Goal: Obtain resource: Download file/media

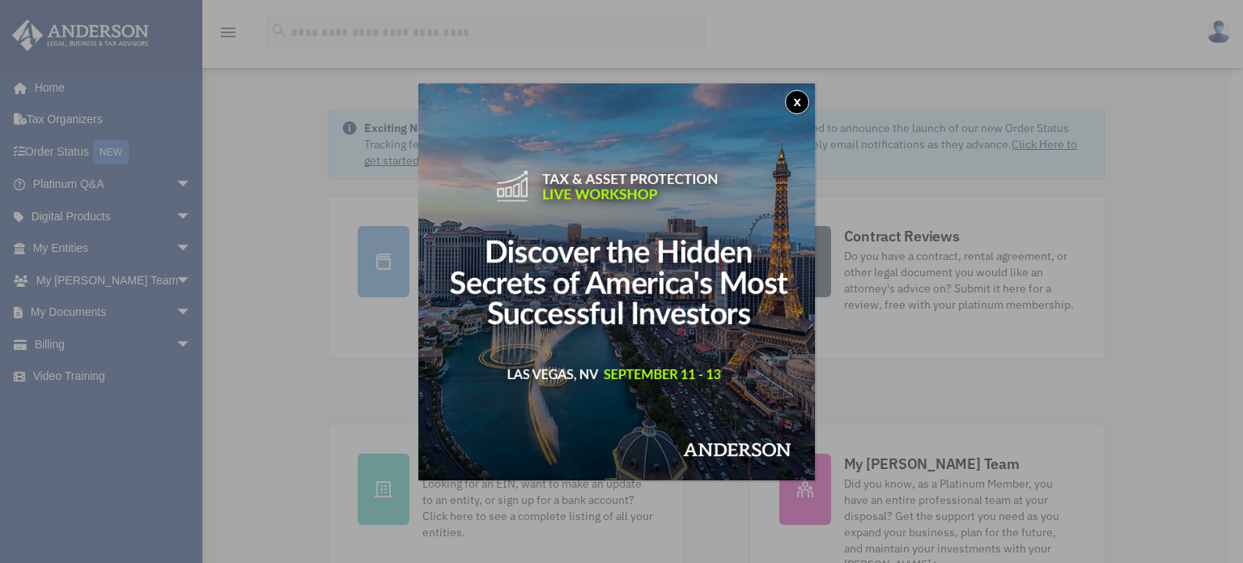
click at [798, 102] on button "x" at bounding box center [797, 102] width 24 height 24
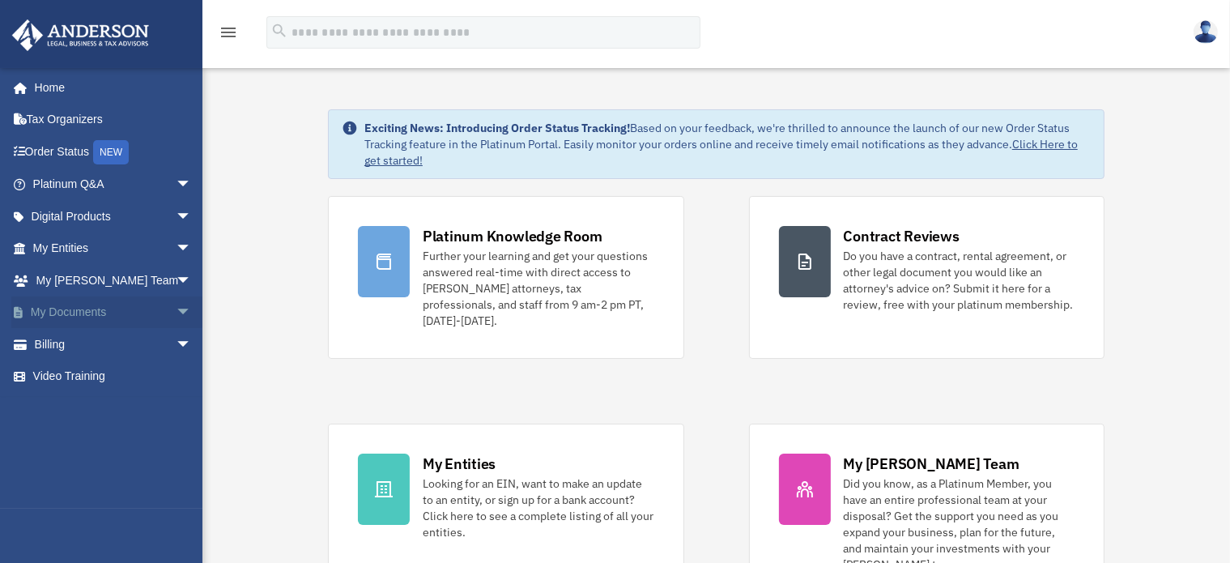
click at [176, 305] on span "arrow_drop_down" at bounding box center [192, 312] width 32 height 33
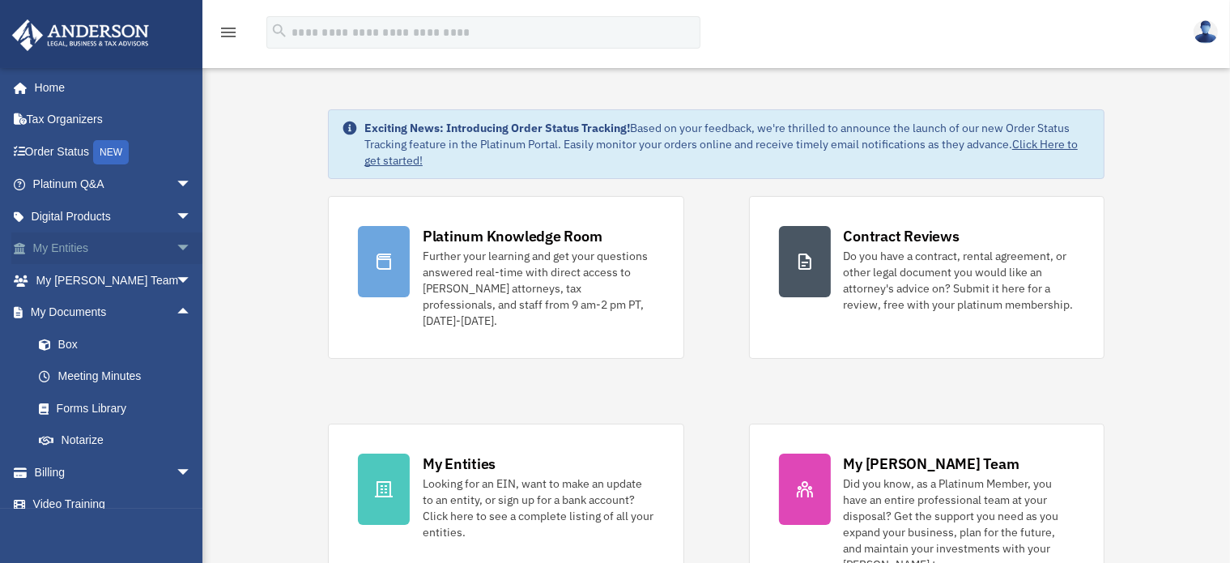
click at [176, 253] on span "arrow_drop_down" at bounding box center [192, 248] width 32 height 33
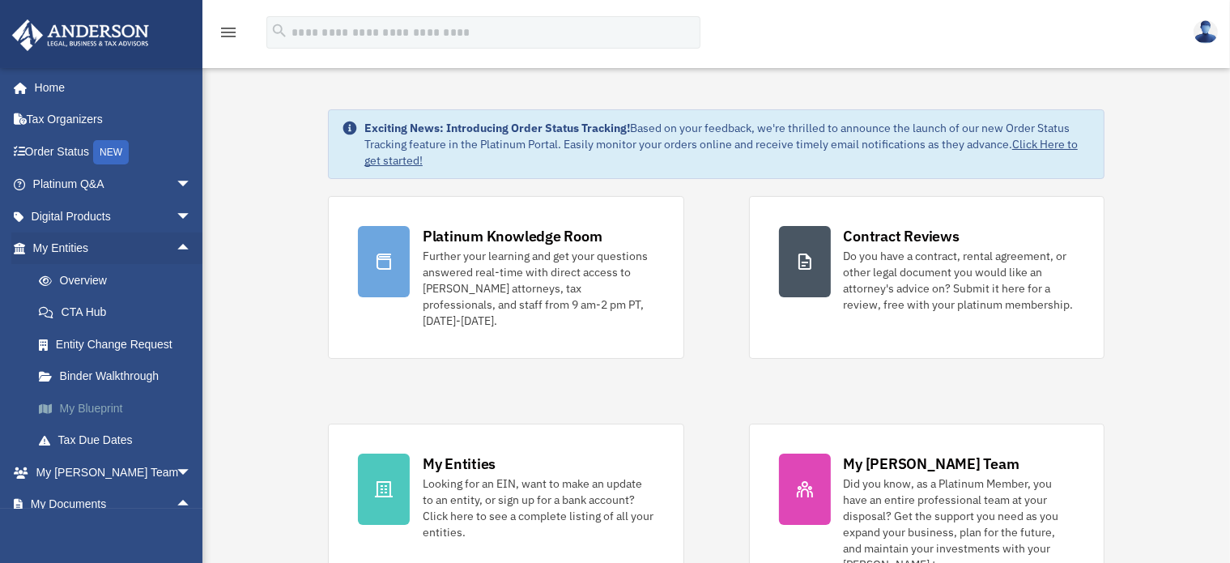
click at [112, 402] on link "My Blueprint" at bounding box center [119, 408] width 193 height 32
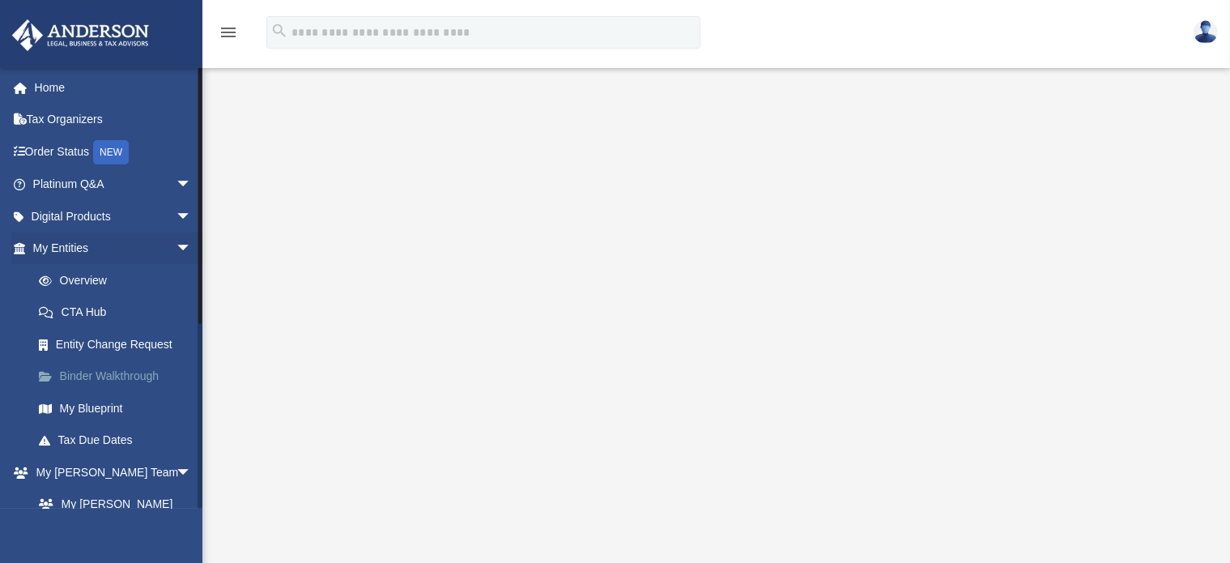
click at [114, 375] on link "Binder Walkthrough" at bounding box center [119, 376] width 193 height 32
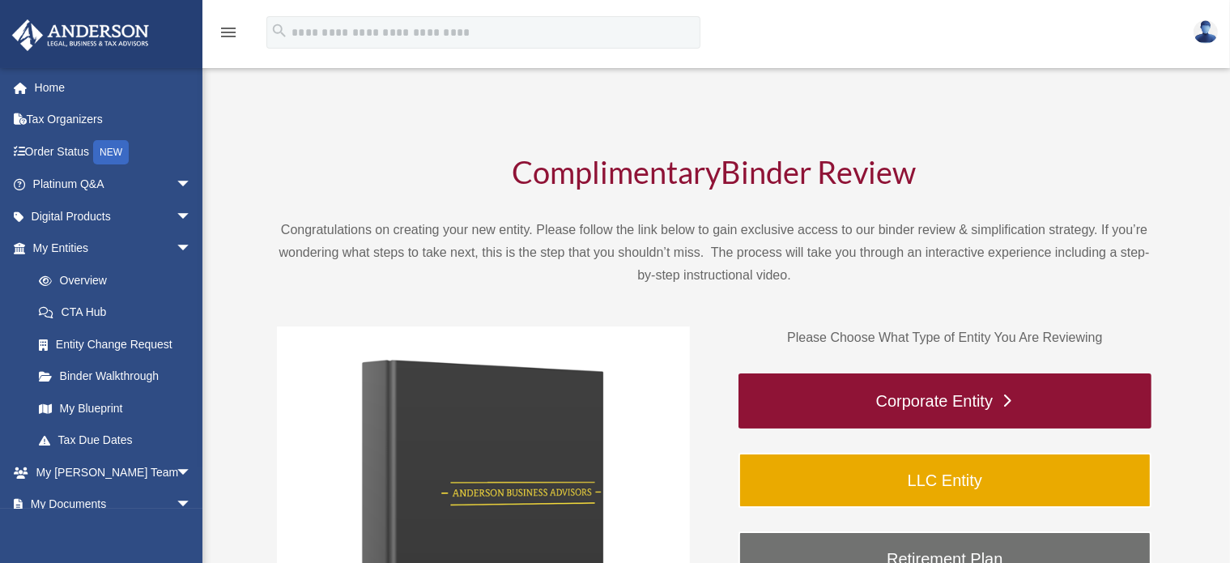
click at [831, 387] on link "Corporate Entity" at bounding box center [944, 400] width 413 height 55
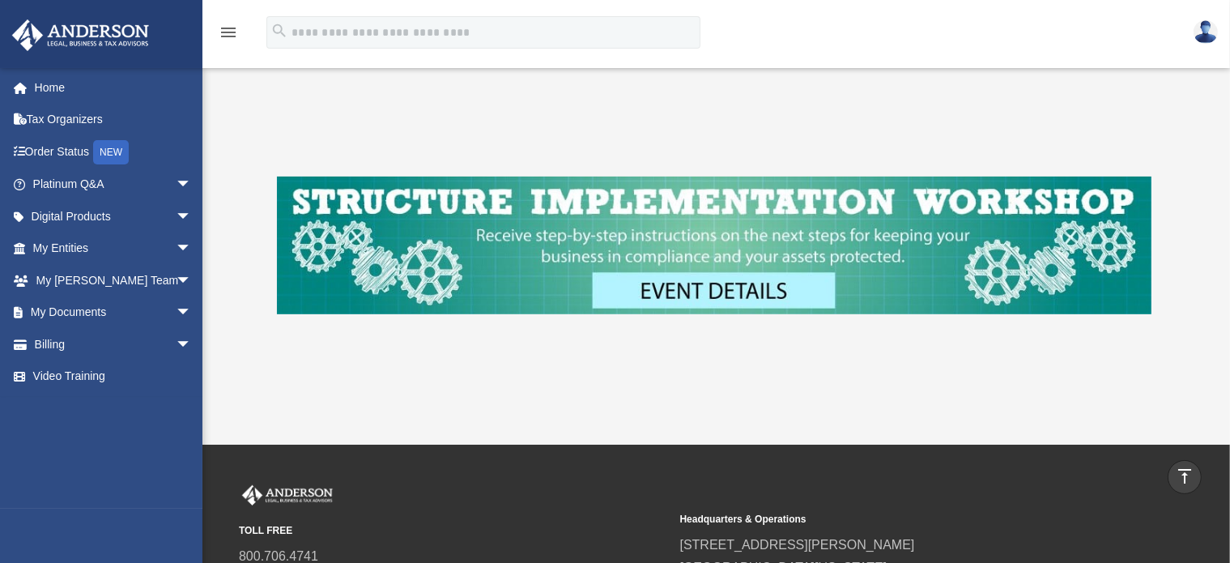
scroll to position [598, 0]
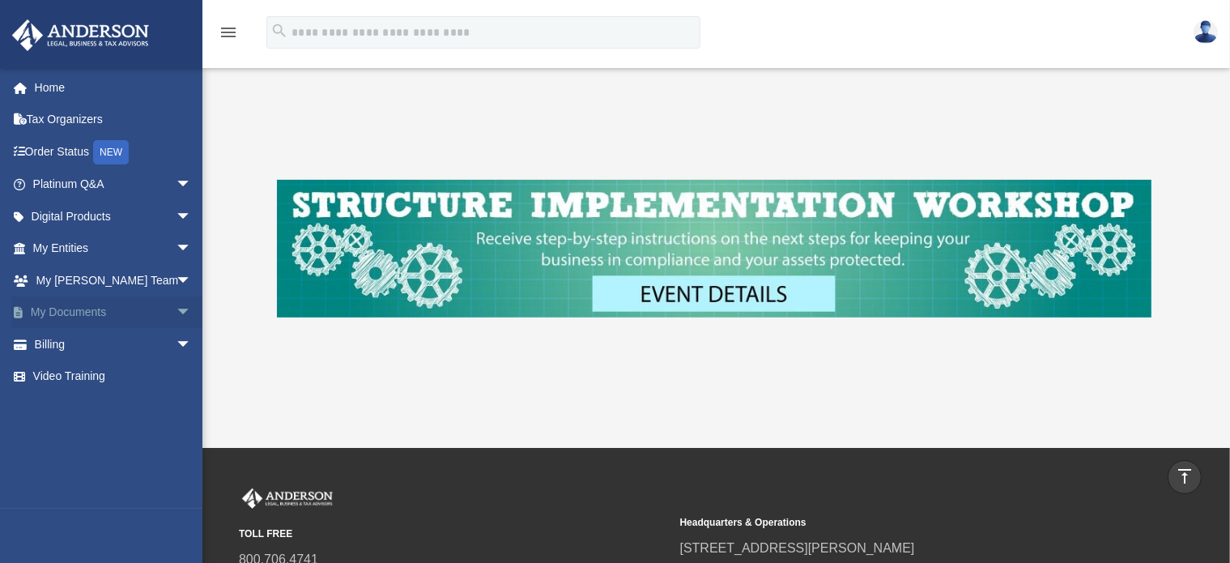
click at [176, 311] on span "arrow_drop_down" at bounding box center [192, 312] width 32 height 33
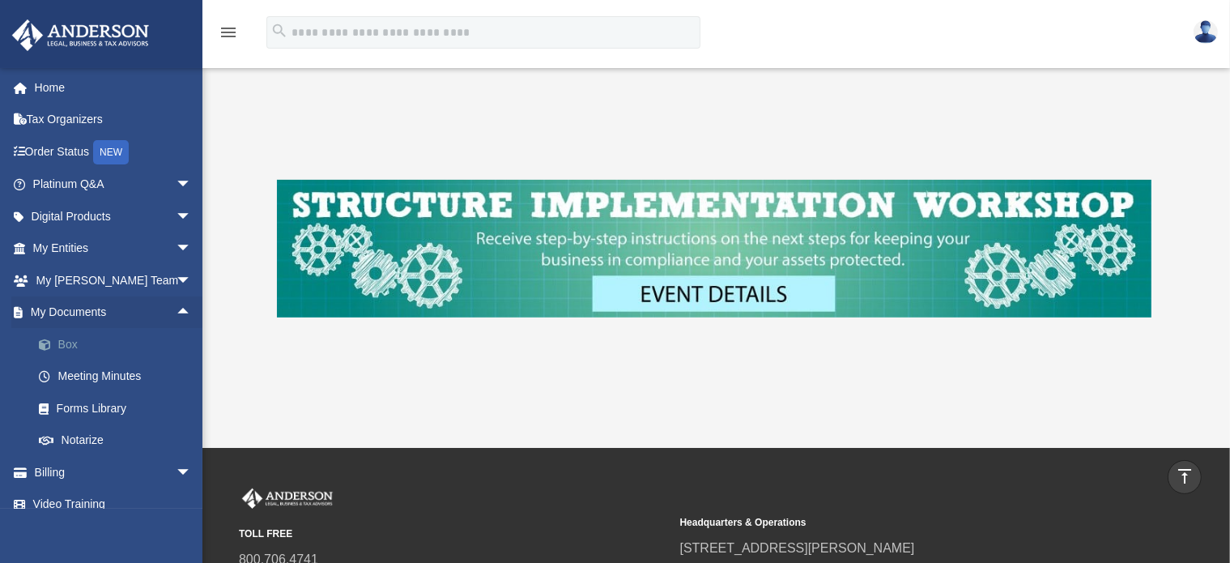
click at [67, 343] on link "Box" at bounding box center [119, 344] width 193 height 32
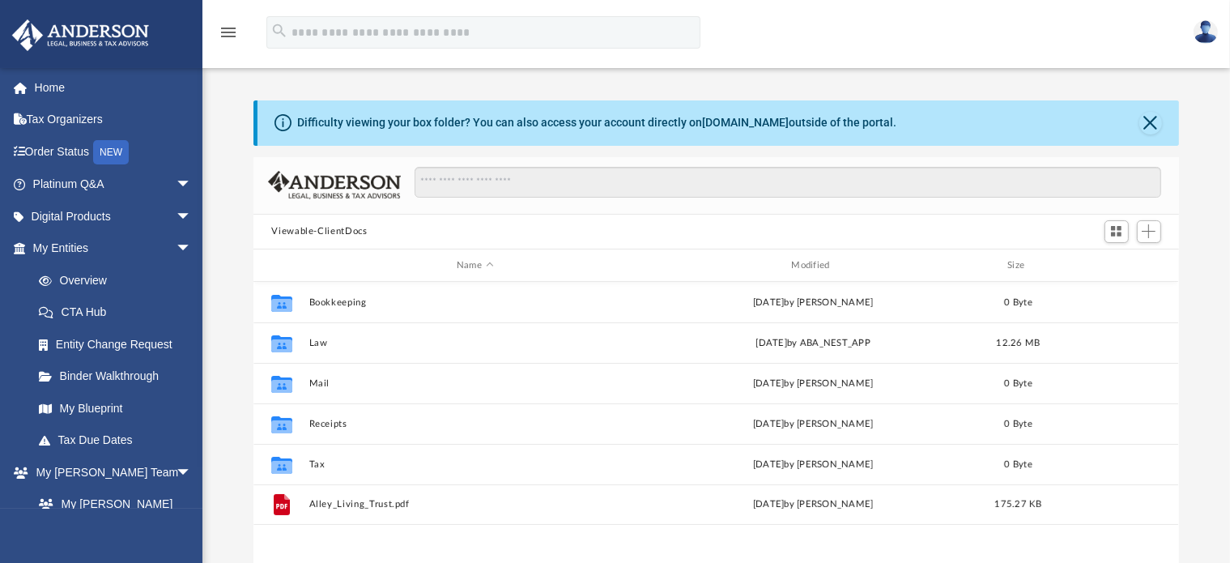
scroll to position [354, 911]
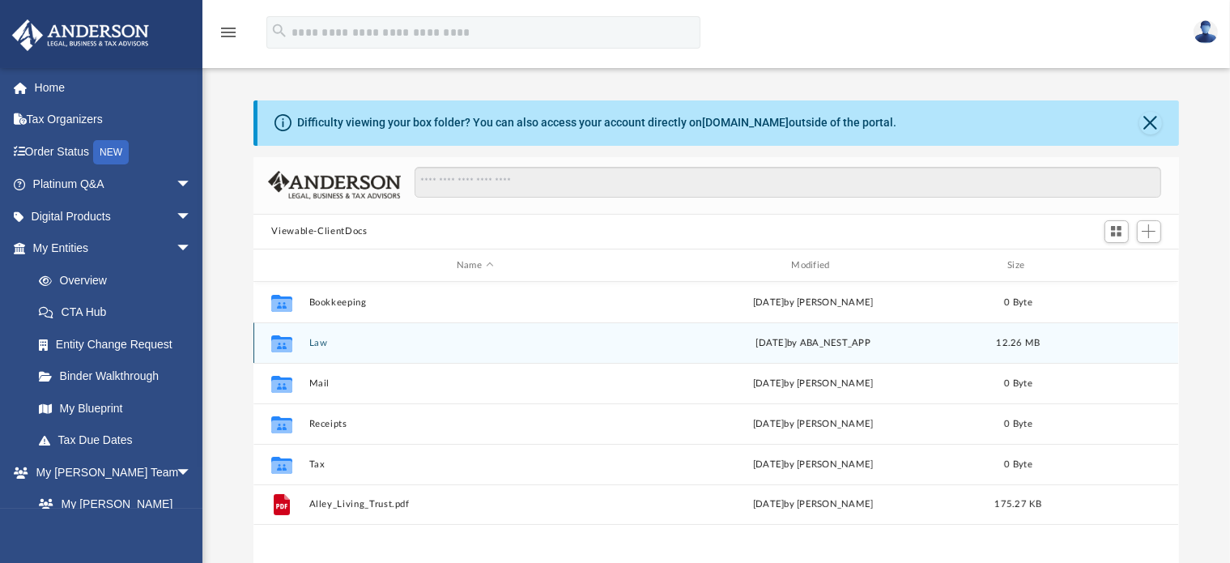
click at [463, 347] on button "Law" at bounding box center [474, 343] width 331 height 11
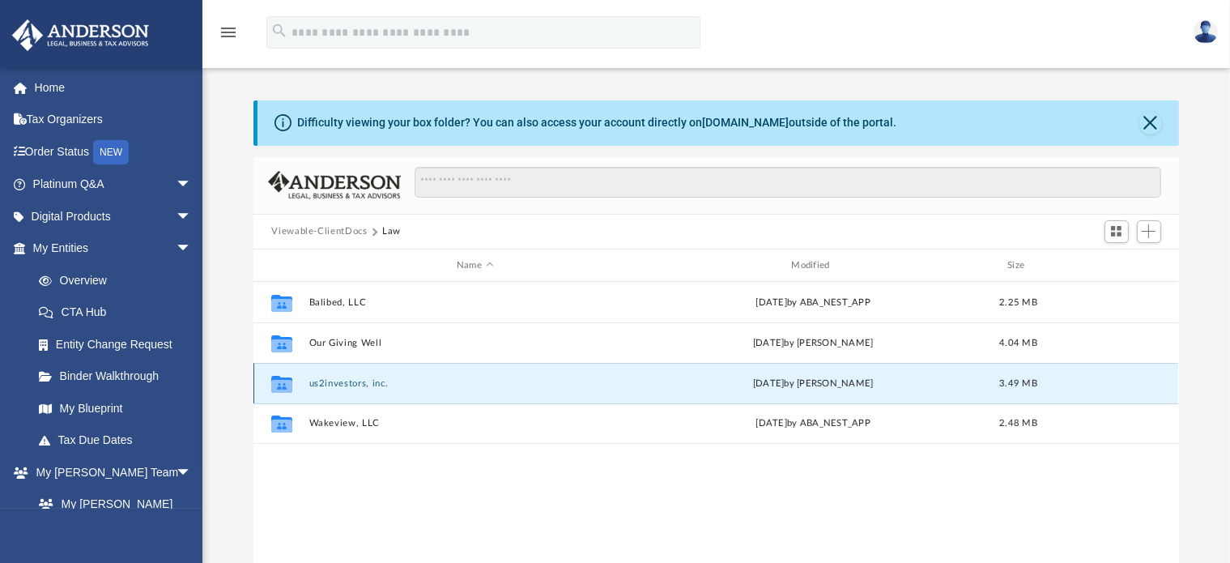
click at [393, 382] on button "us2investors, inc." at bounding box center [474, 383] width 331 height 11
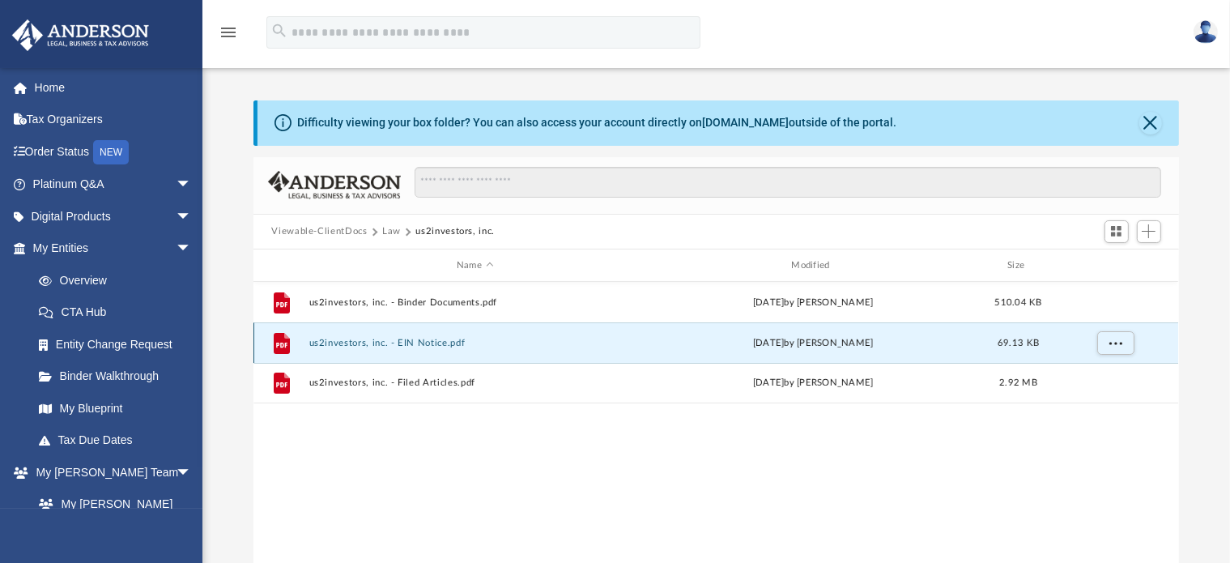
click at [430, 340] on button "us2investors, inc. - EIN Notice.pdf" at bounding box center [474, 343] width 331 height 11
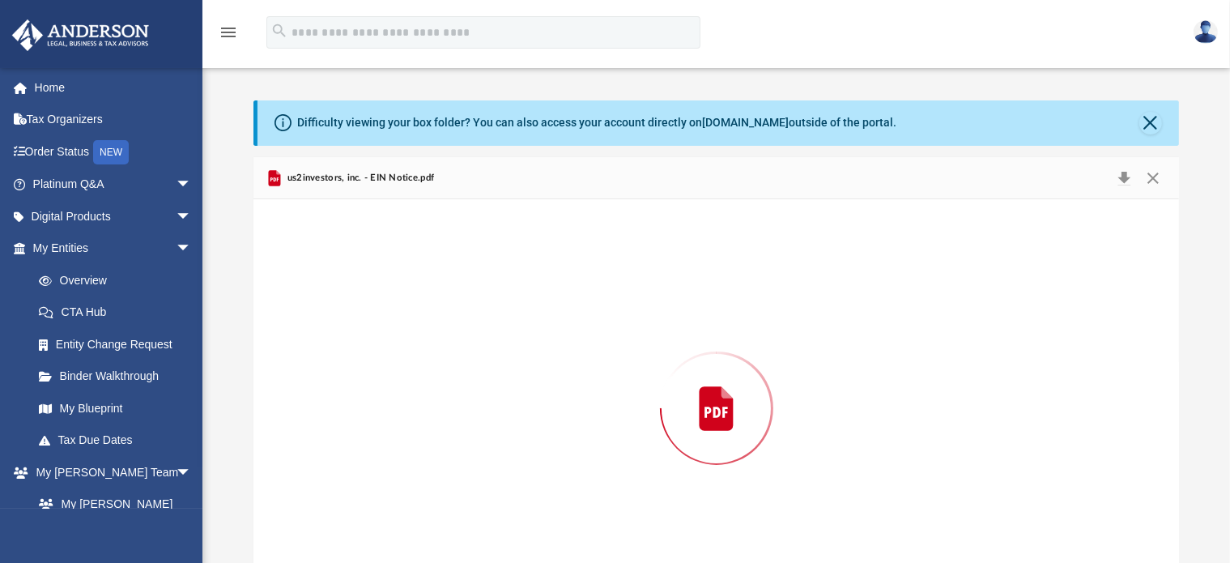
scroll to position [54, 0]
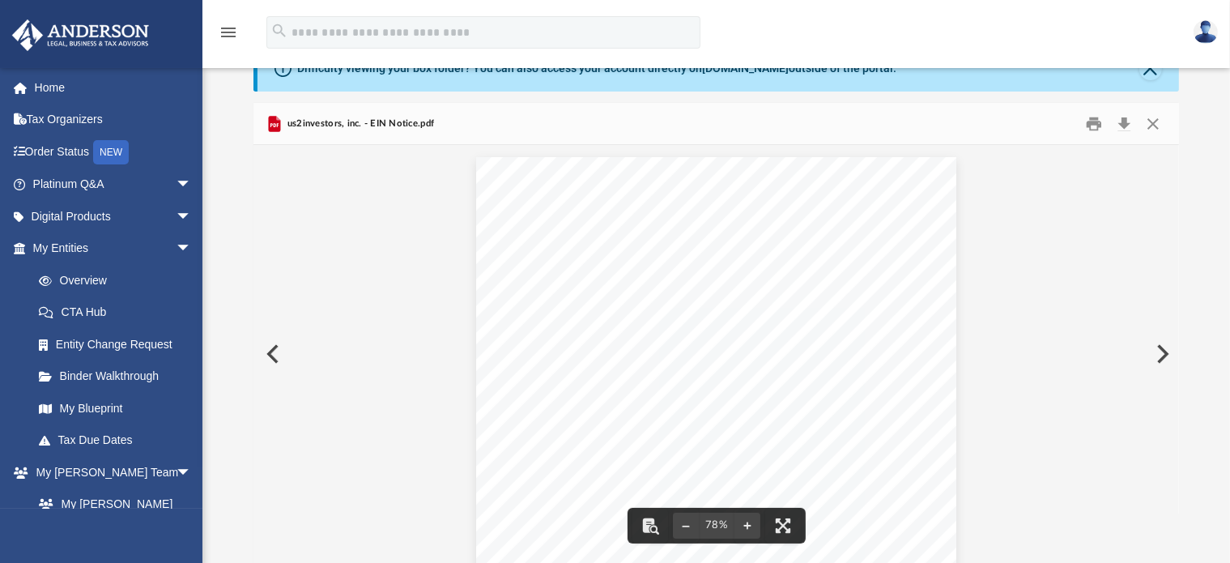
click at [602, 289] on div "Page 1" at bounding box center [715, 364] width 479 height 414
click at [589, 287] on div "Page 1" at bounding box center [715, 364] width 479 height 414
drag, startPoint x: 629, startPoint y: 287, endPoint x: 570, endPoint y: 283, distance: 59.2
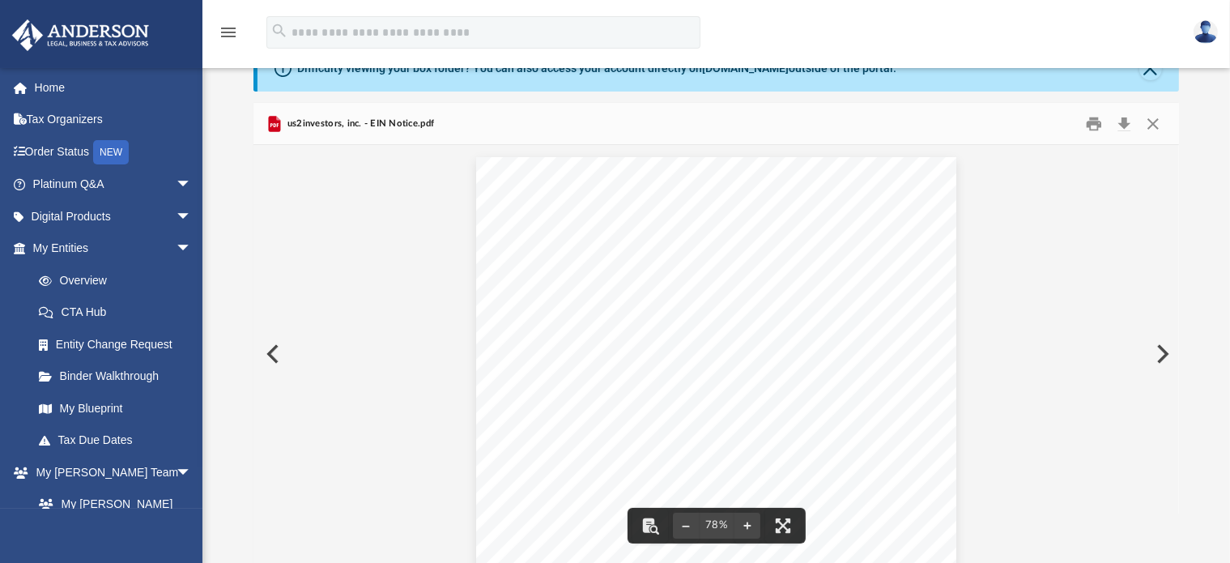
click at [570, 283] on div "Page 1" at bounding box center [715, 364] width 479 height 414
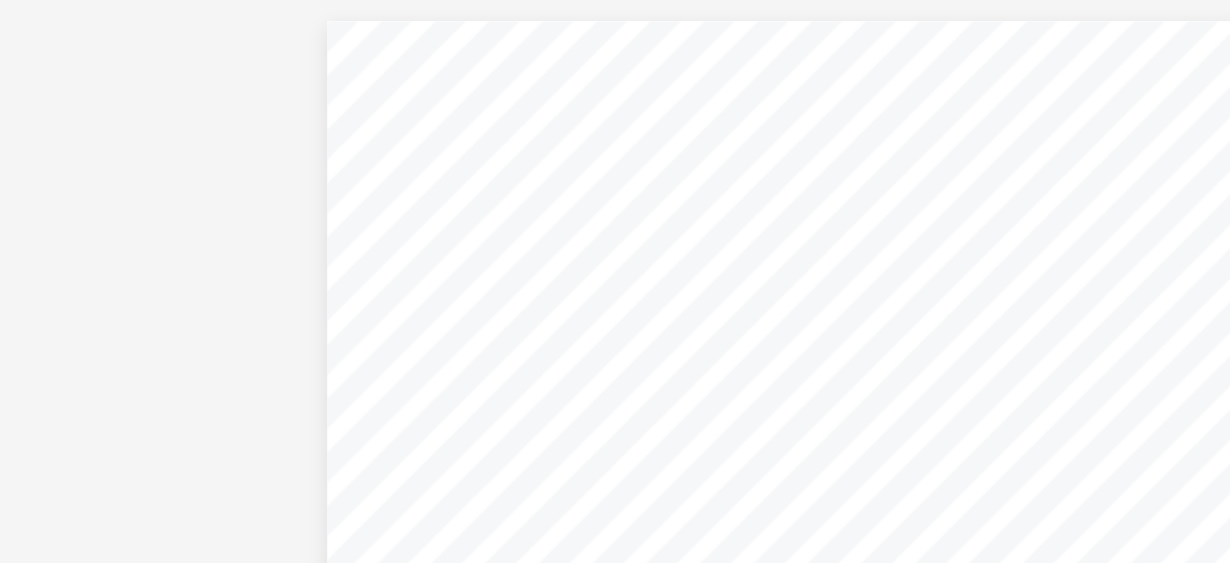
click at [597, 294] on div "Page 1" at bounding box center [715, 364] width 479 height 414
drag, startPoint x: 618, startPoint y: 290, endPoint x: 561, endPoint y: 296, distance: 57.0
click at [561, 296] on div "Page 1" at bounding box center [715, 364] width 479 height 414
drag, startPoint x: 845, startPoint y: 148, endPoint x: 402, endPoint y: 254, distance: 455.3
click at [402, 254] on div "Document Viewer" at bounding box center [715, 364] width 925 height 438
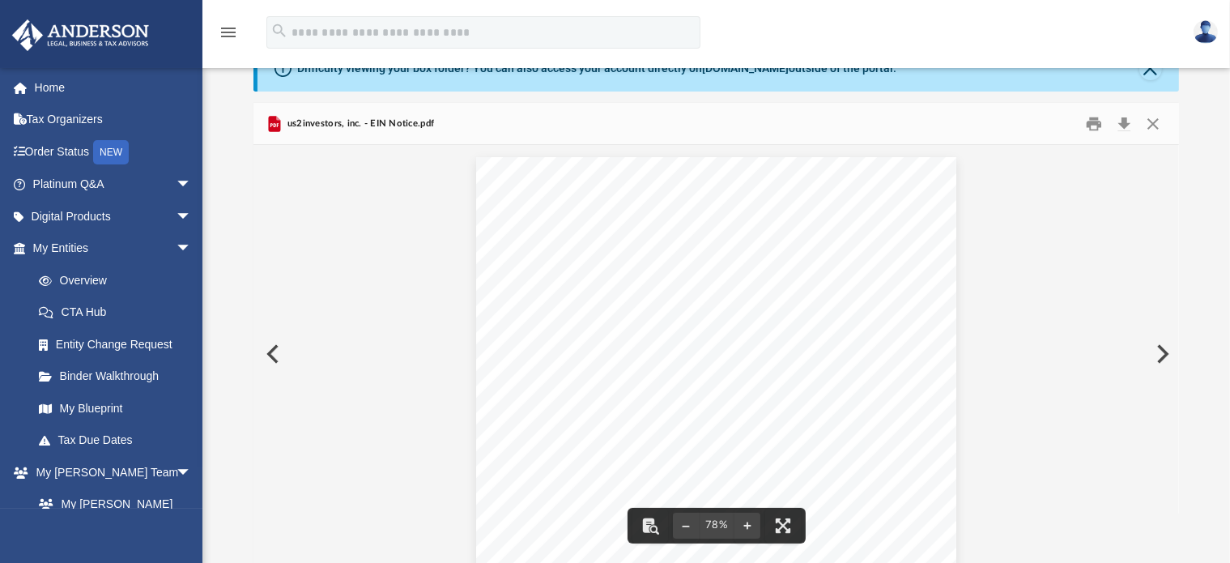
click at [795, 391] on div "Page 1" at bounding box center [715, 364] width 479 height 414
click at [774, 391] on div "Page 1" at bounding box center [715, 364] width 479 height 414
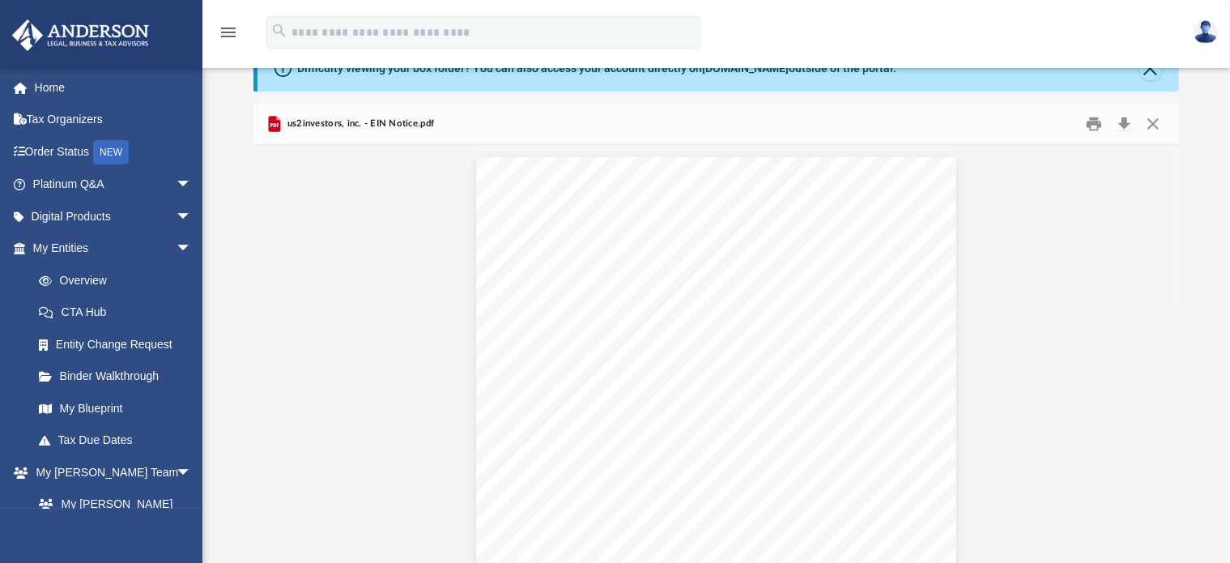
scroll to position [19, 0]
